Goal: Find contact information: Find contact information

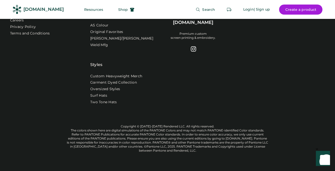
scroll to position [1762, 0]
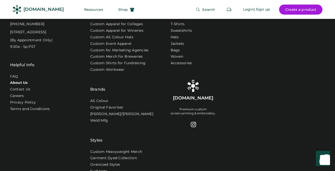
click at [19, 80] on link "About Us" at bounding box center [19, 82] width 18 height 5
click at [21, 87] on link "Contact Us" at bounding box center [20, 89] width 21 height 5
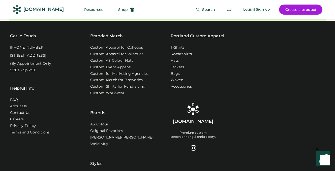
scroll to position [1711, 0]
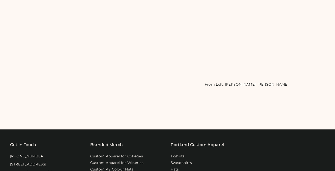
scroll to position [202, 0]
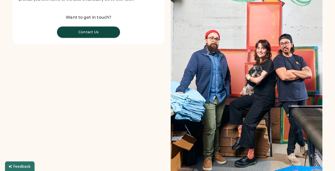
click at [93, 38] on button "Contact Us" at bounding box center [88, 31] width 63 height 11
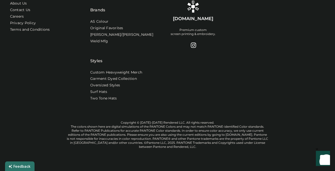
scroll to position [302, 0]
